Goal: Task Accomplishment & Management: Complete application form

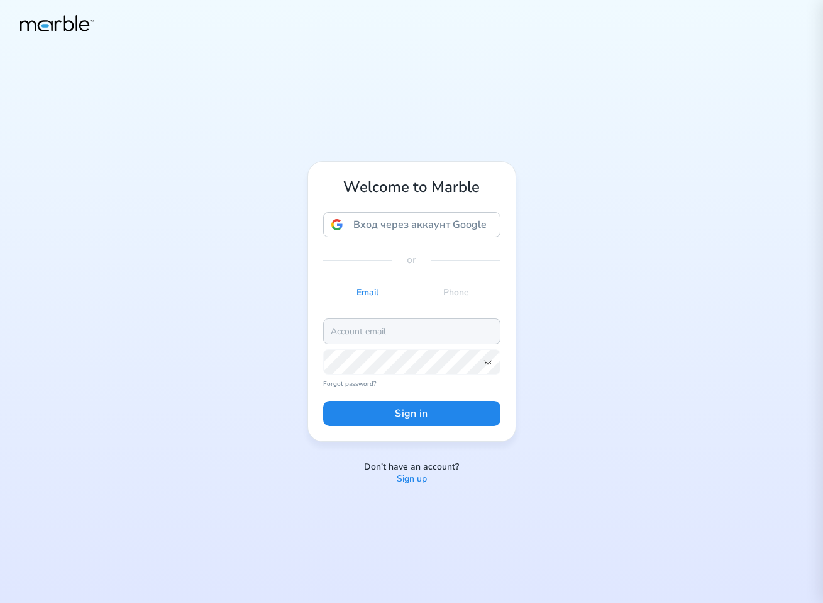
drag, startPoint x: 0, startPoint y: 0, endPoint x: 462, endPoint y: 327, distance: 565.9
click at [462, 327] on input "email" at bounding box center [411, 330] width 177 height 25
click at [404, 324] on input "email" at bounding box center [411, 330] width 177 height 25
paste input "markouski.u+85934785489"
type input "markouski.u+85934785489@gmail.com"
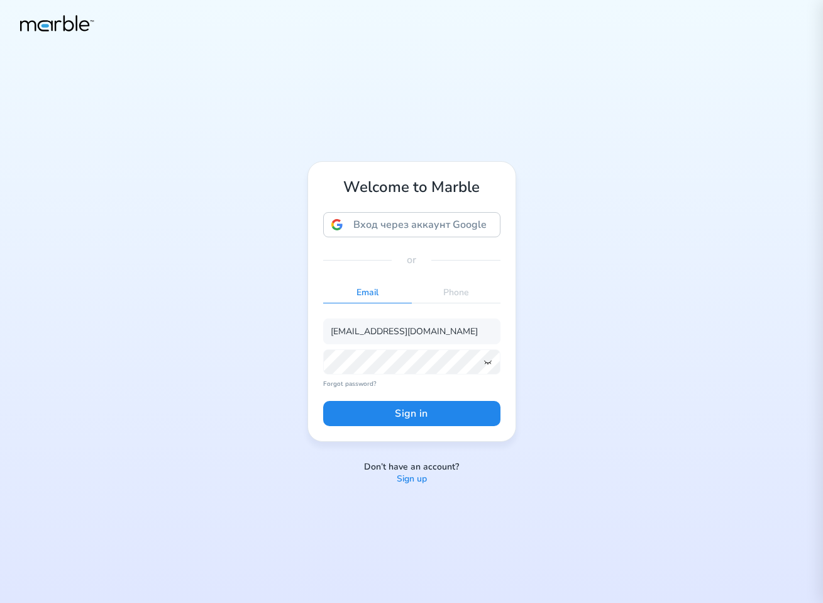
click at [484, 363] on icon at bounding box center [488, 362] width 10 height 10
click at [470, 417] on button "Sign in" at bounding box center [411, 413] width 177 height 25
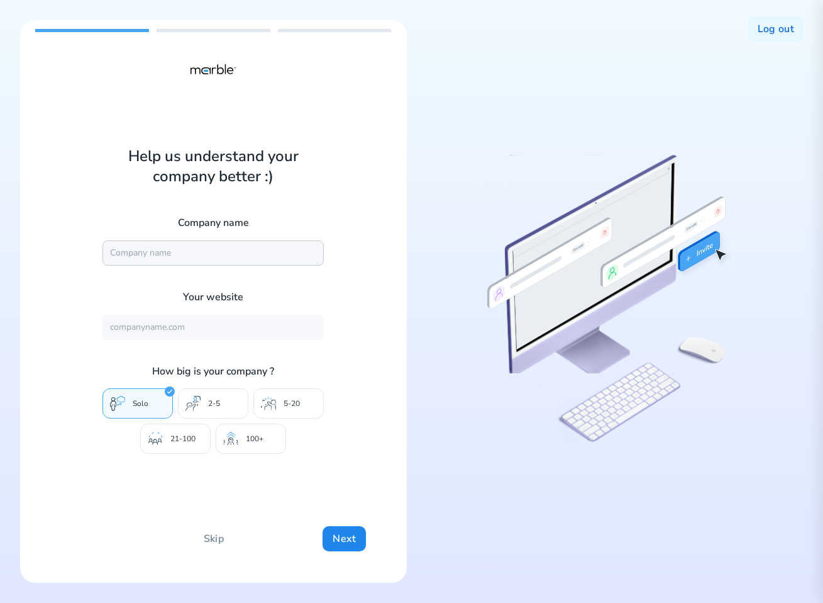
click at [181, 252] on input "text" at bounding box center [213, 252] width 221 height 25
drag, startPoint x: 167, startPoint y: 248, endPoint x: 48, endPoint y: 267, distance: 120.5
click at [48, 267] on div "Help us understand your company better :) Company name DashBouquet Your website…" at bounding box center [213, 301] width 387 height 562
click at [164, 257] on input "DashBouquet" at bounding box center [213, 252] width 221 height 25
drag, startPoint x: 169, startPoint y: 257, endPoint x: 62, endPoint y: 256, distance: 106.9
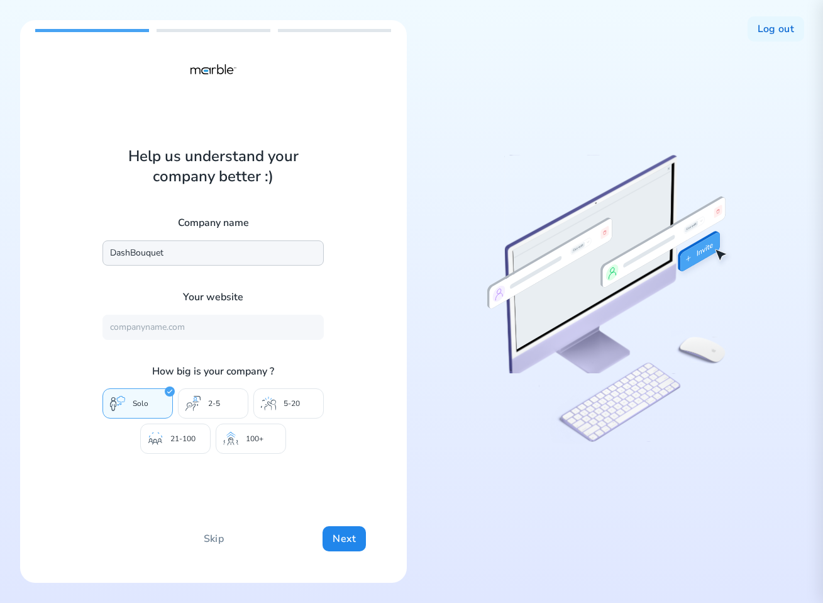
click at [62, 256] on div "Help us understand your company better :) Company name DashBouquet Your website…" at bounding box center [213, 301] width 387 height 562
type input "1"
click at [129, 323] on input "text" at bounding box center [213, 327] width 221 height 25
type input "[URL][DOMAIN_NAME]"
click at [257, 443] on p "100+" at bounding box center [255, 438] width 18 height 10
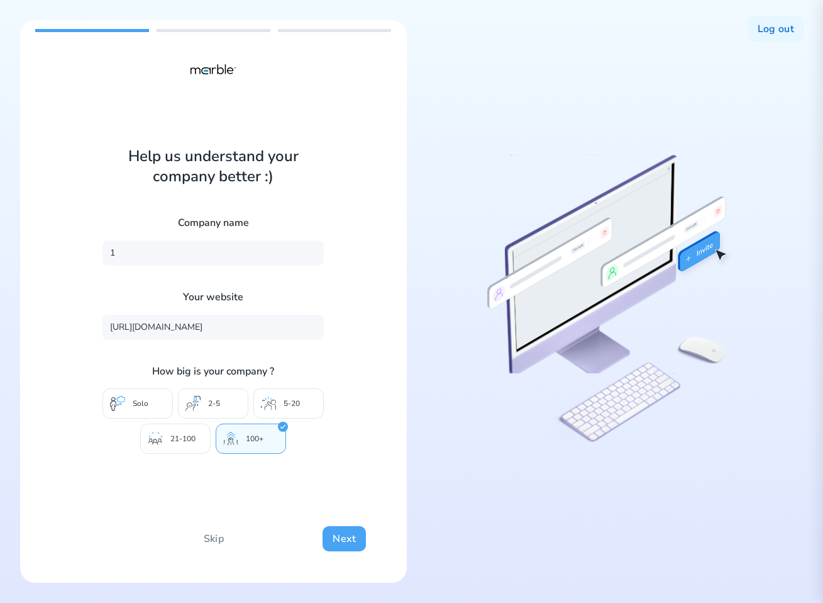
click at [351, 545] on button "Next" at bounding box center [344, 538] width 43 height 25
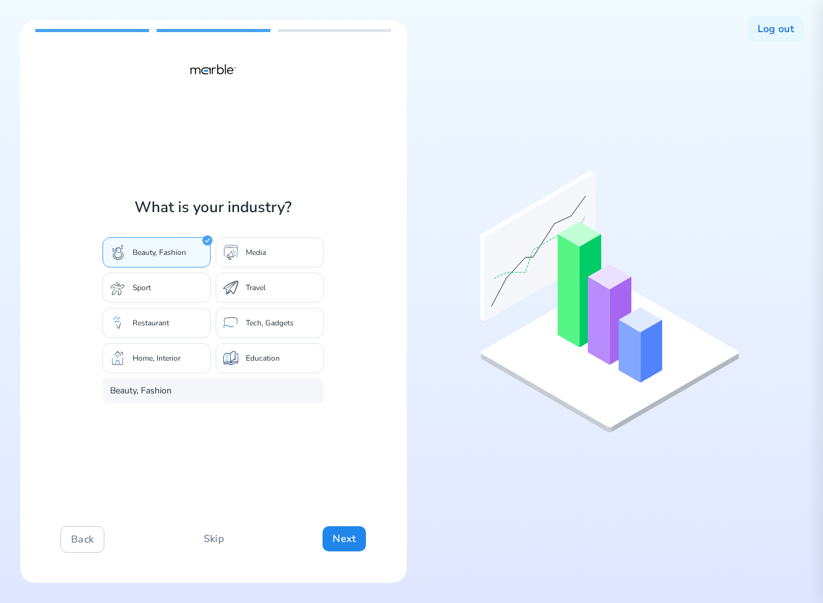
click at [244, 284] on div "Travel" at bounding box center [270, 287] width 108 height 30
type input "Travel"
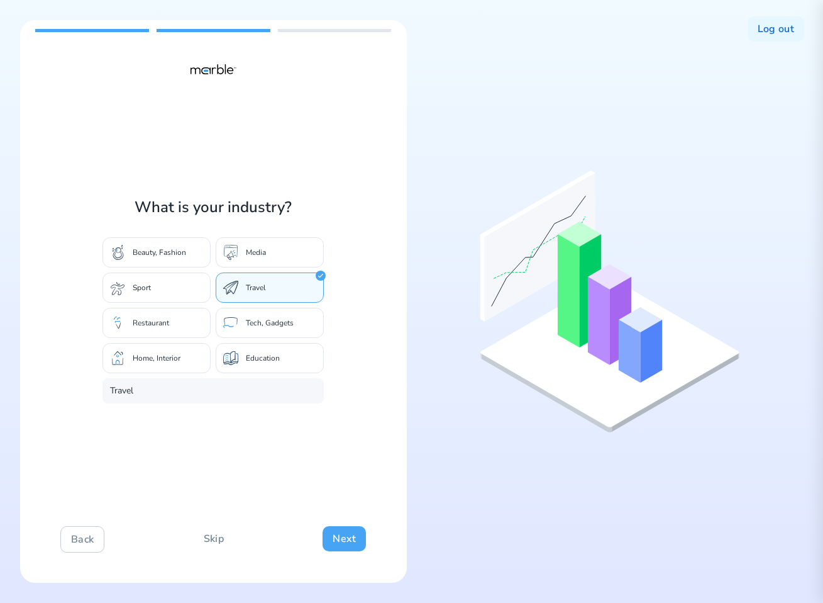
click at [334, 532] on button "Next" at bounding box center [344, 538] width 43 height 25
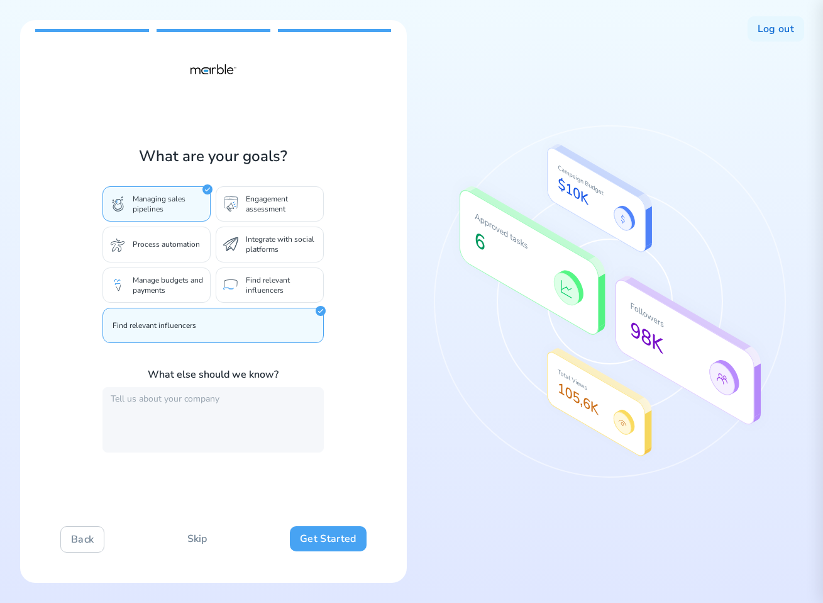
click at [331, 537] on button "Get Started" at bounding box center [328, 538] width 76 height 25
click at [335, 536] on button "Get Started" at bounding box center [328, 538] width 76 height 25
click at [88, 541] on button "Back" at bounding box center [82, 539] width 44 height 26
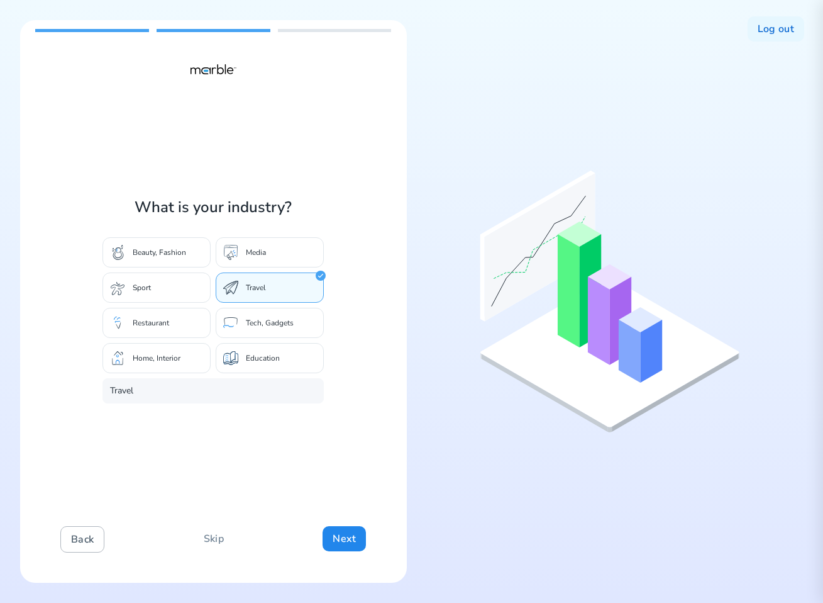
click at [88, 541] on button "Back" at bounding box center [82, 539] width 44 height 26
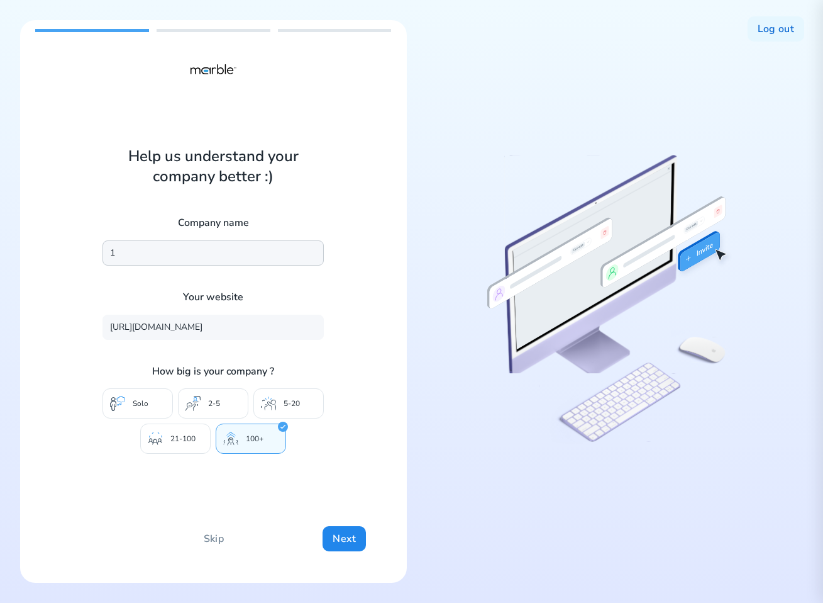
click at [126, 255] on input "1" at bounding box center [213, 252] width 221 height 25
type input "1jhjh"
click at [340, 539] on button "Next" at bounding box center [344, 538] width 43 height 25
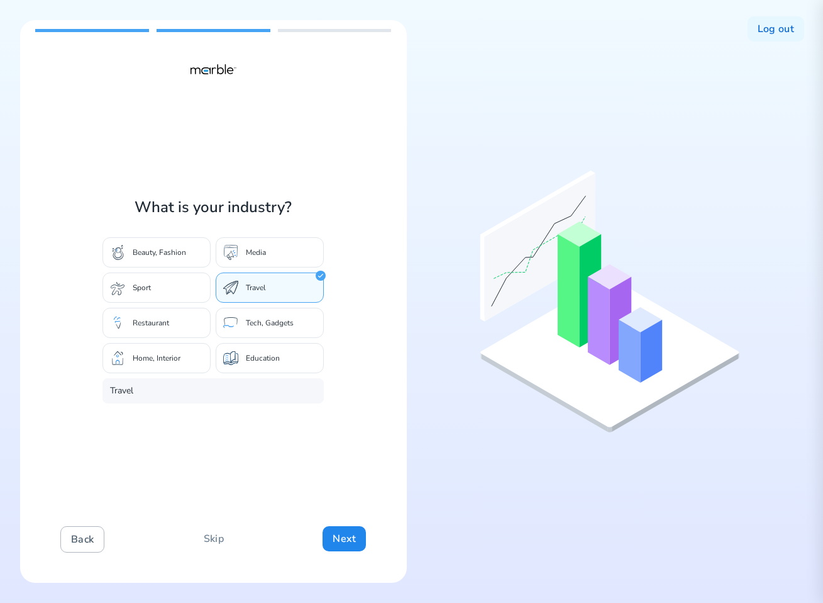
click at [72, 550] on button "Back" at bounding box center [82, 539] width 44 height 26
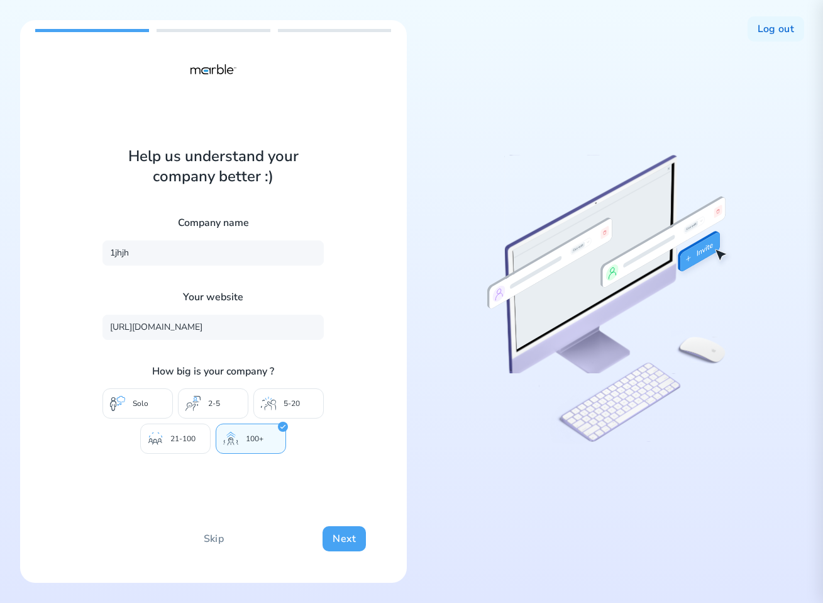
click at [354, 540] on button "Next" at bounding box center [344, 538] width 43 height 25
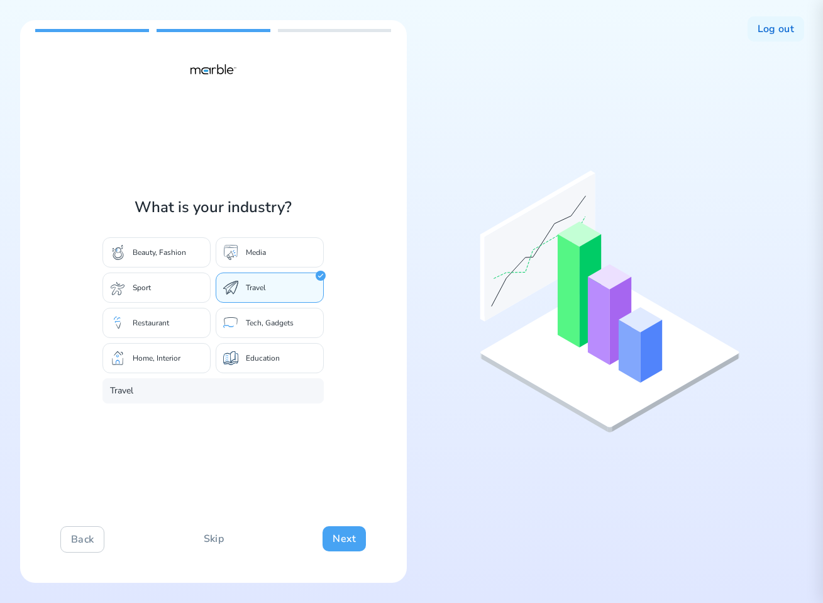
click at [354, 538] on button "Next" at bounding box center [344, 538] width 43 height 25
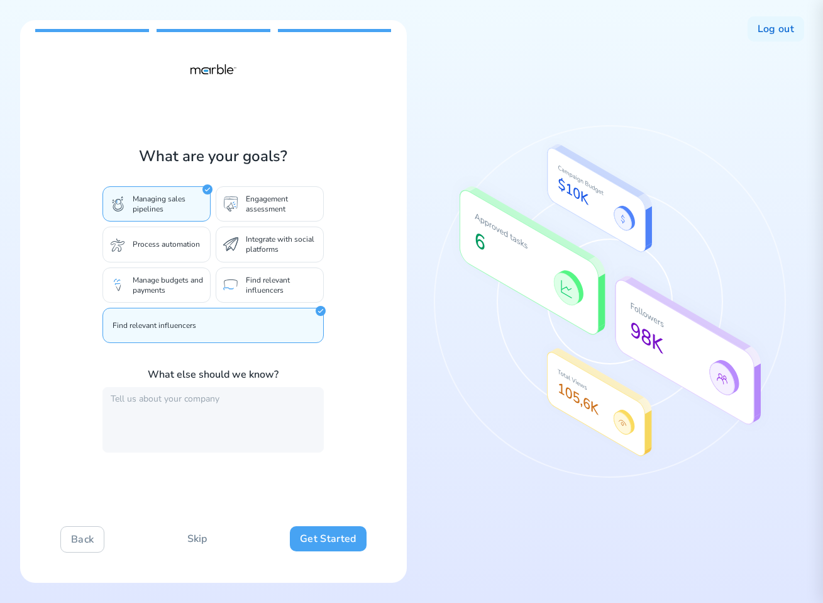
click at [342, 537] on button "Get Started" at bounding box center [328, 538] width 76 height 25
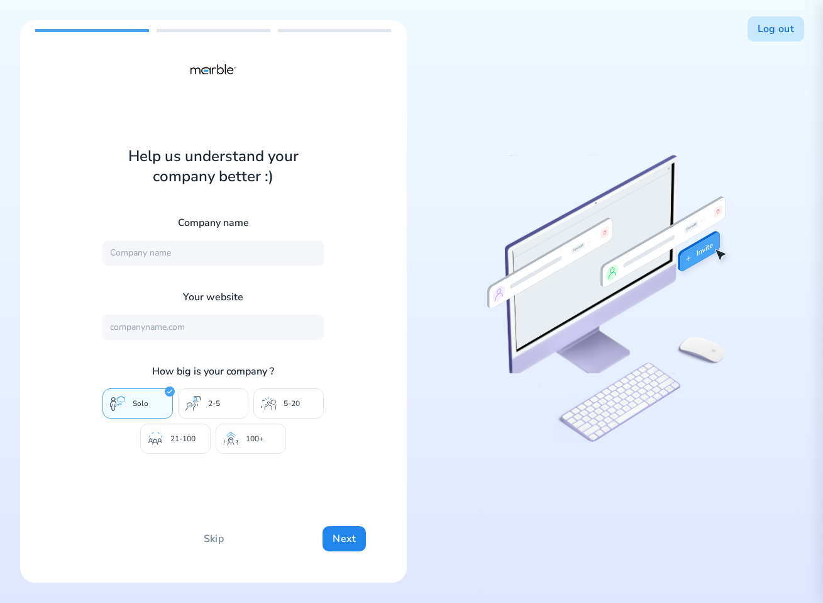
click at [777, 28] on button "Log out" at bounding box center [776, 28] width 57 height 25
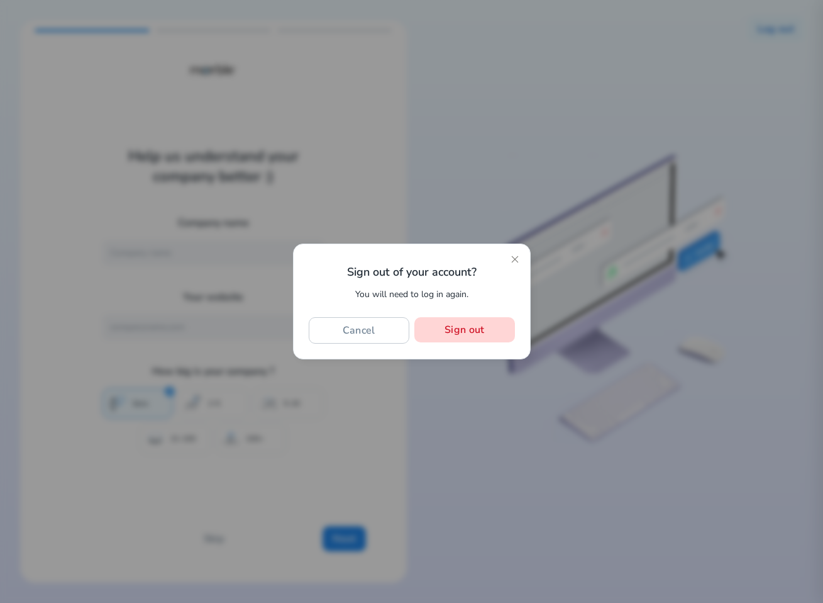
click at [498, 333] on button "Sign out" at bounding box center [465, 329] width 100 height 25
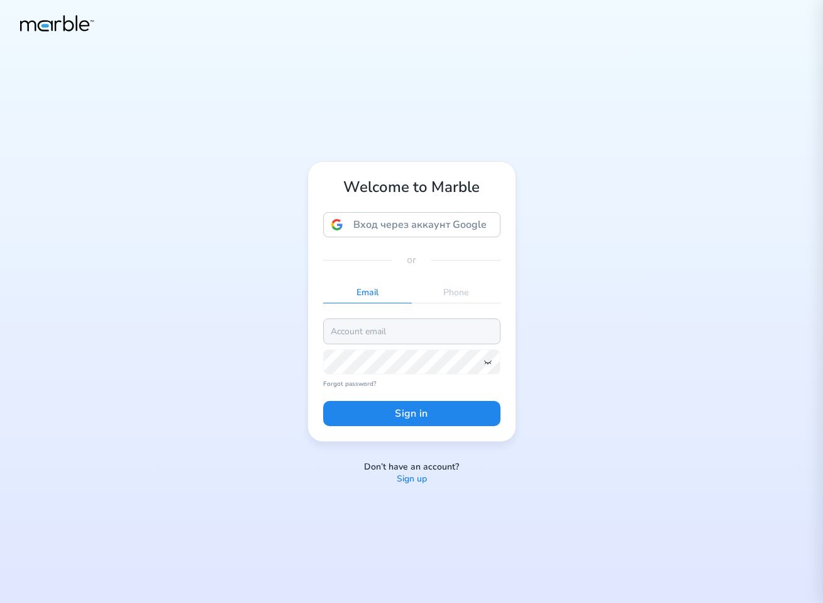
click at [414, 321] on input "email" at bounding box center [411, 330] width 177 height 25
paste input "[EMAIL_ADDRESS][DOMAIN_NAME]"
type input "[EMAIL_ADDRESS][DOMAIN_NAME]"
click at [491, 360] on icon at bounding box center [488, 362] width 10 height 10
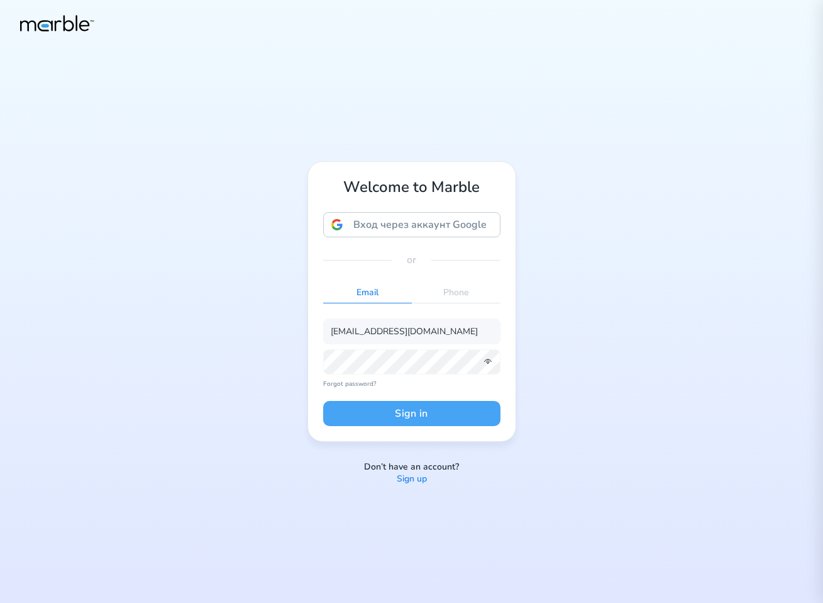
click at [465, 416] on button "Sign in" at bounding box center [411, 413] width 177 height 25
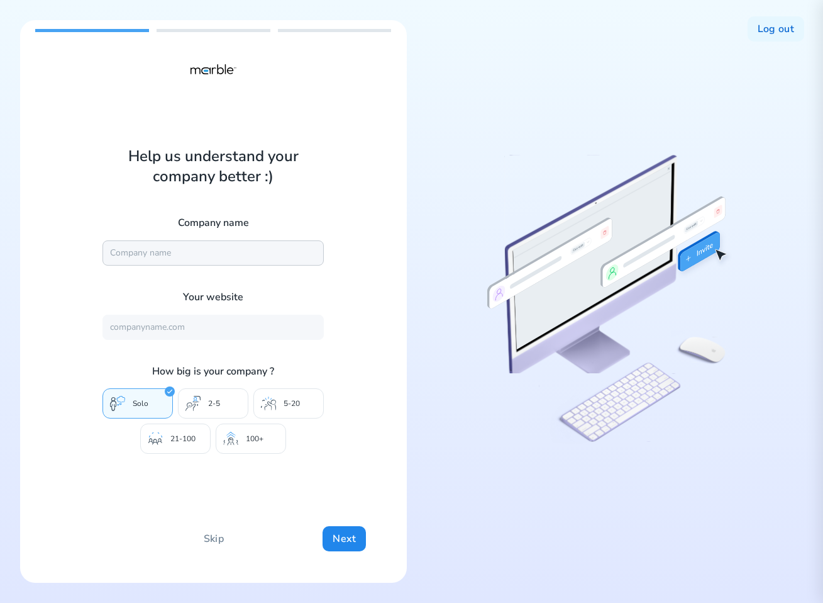
click at [244, 259] on input "text" at bounding box center [213, 252] width 221 height 25
type input "Marble"
click at [211, 337] on input "text" at bounding box center [213, 327] width 221 height 25
type input "[URL][DOMAIN_NAME]"
click at [245, 430] on div "100+" at bounding box center [251, 438] width 70 height 30
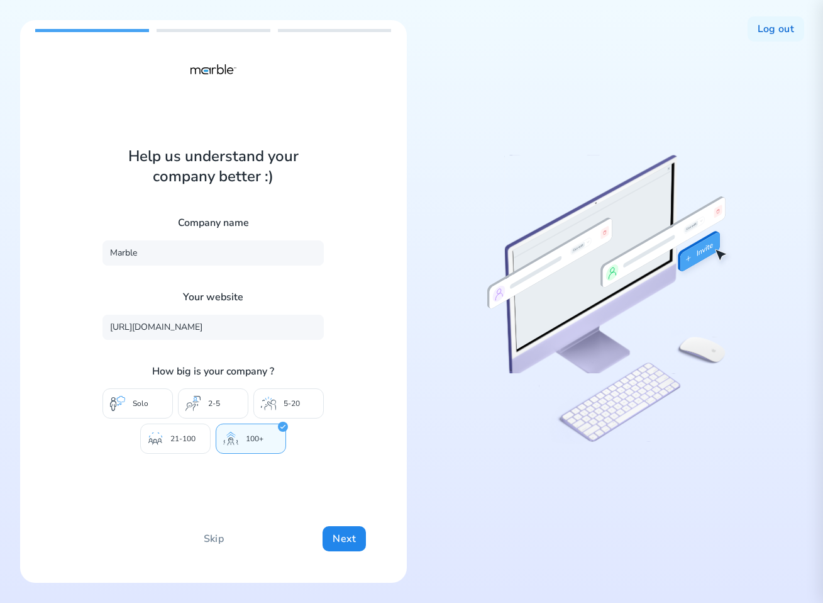
click at [264, 411] on div "5-20" at bounding box center [289, 403] width 70 height 30
click at [343, 546] on button "Next" at bounding box center [344, 538] width 43 height 25
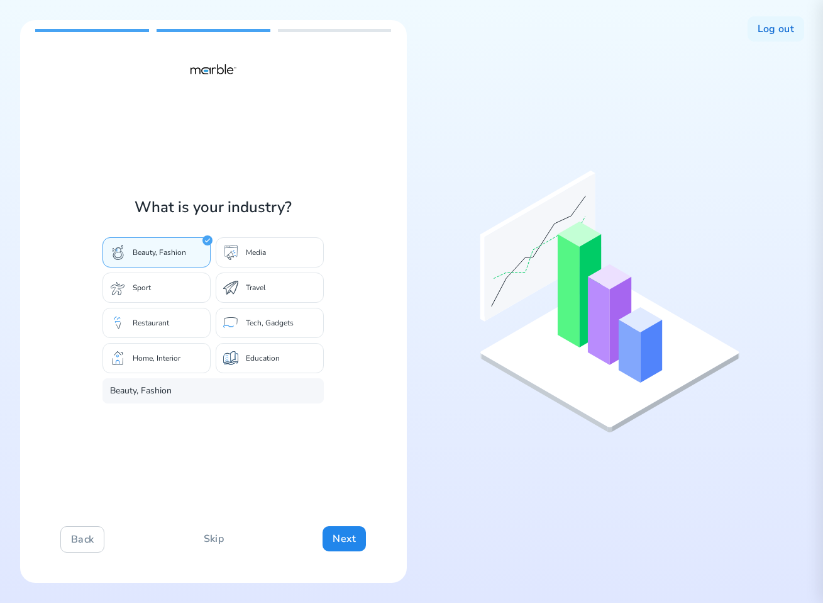
click at [277, 321] on p "Tech, Gadgets" at bounding box center [270, 323] width 48 height 10
type input "Tech, Gadgets"
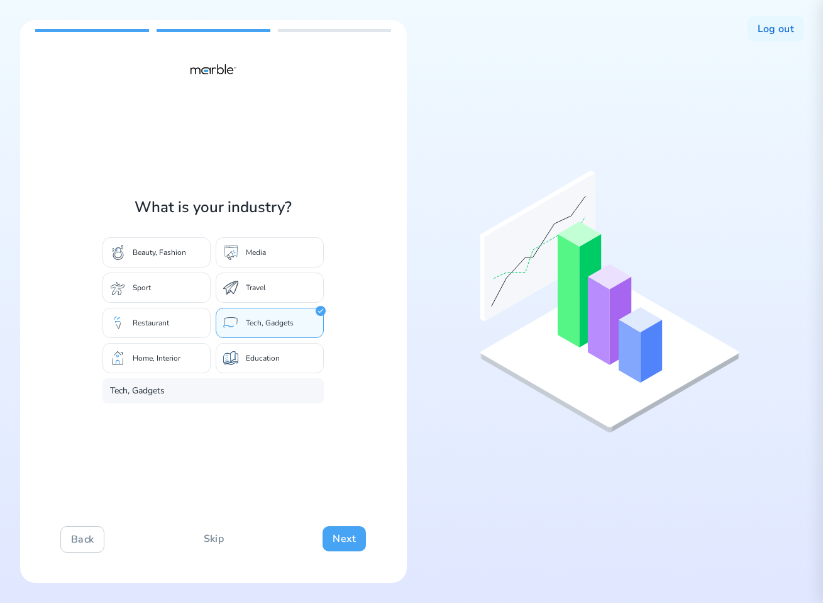
click at [337, 536] on button "Next" at bounding box center [344, 538] width 43 height 25
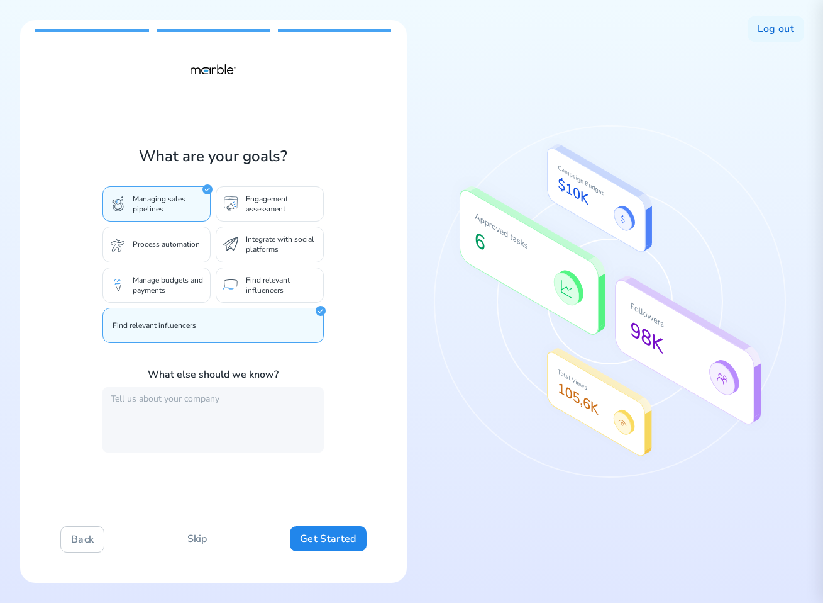
click at [272, 279] on p "Find relevant influencers" at bounding box center [281, 285] width 70 height 20
click at [267, 243] on p "Integrate with social platforms" at bounding box center [281, 244] width 70 height 20
click at [317, 528] on button "Get Started" at bounding box center [328, 538] width 76 height 25
